Goal: Transaction & Acquisition: Purchase product/service

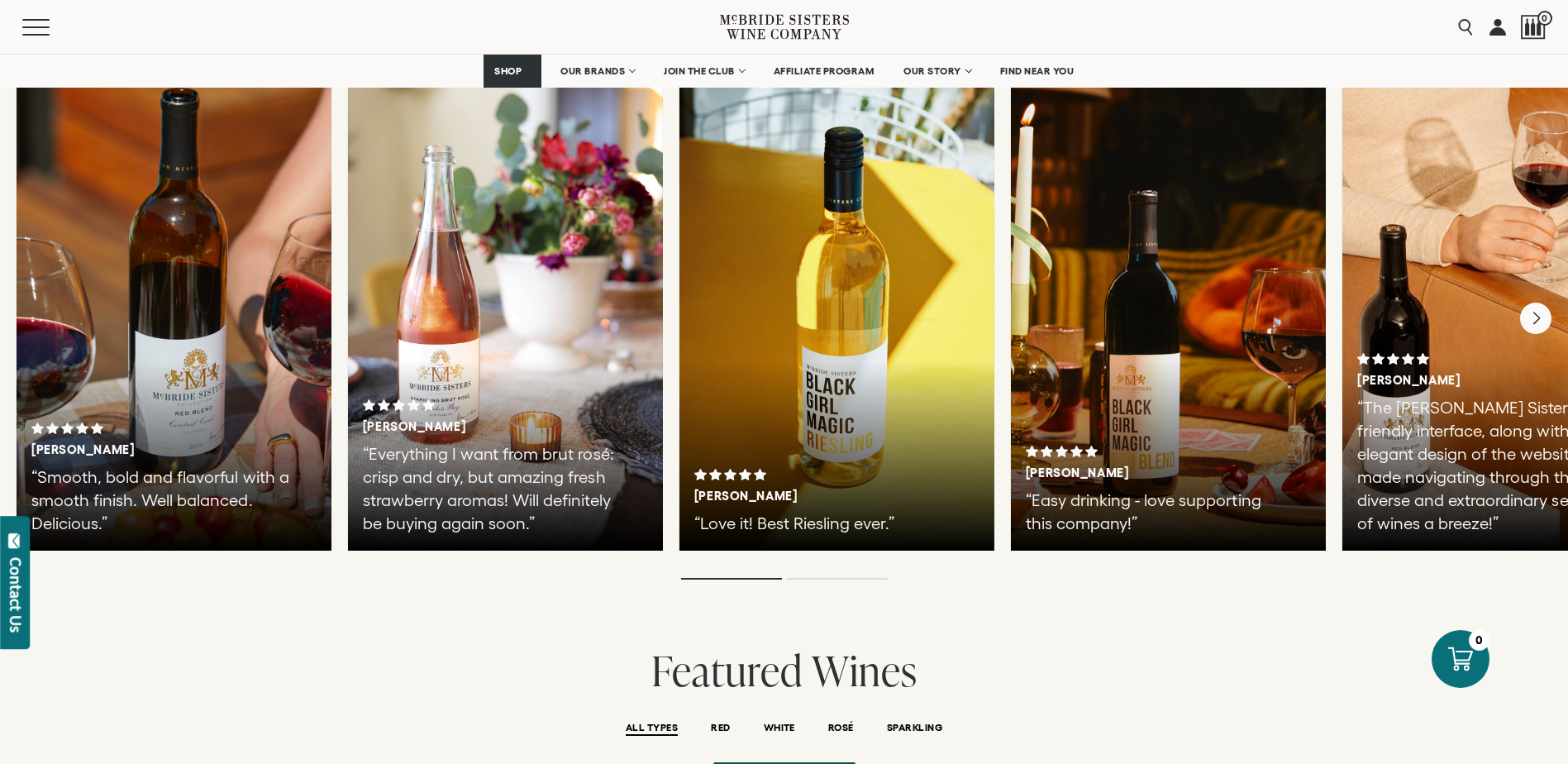
scroll to position [2894, 0]
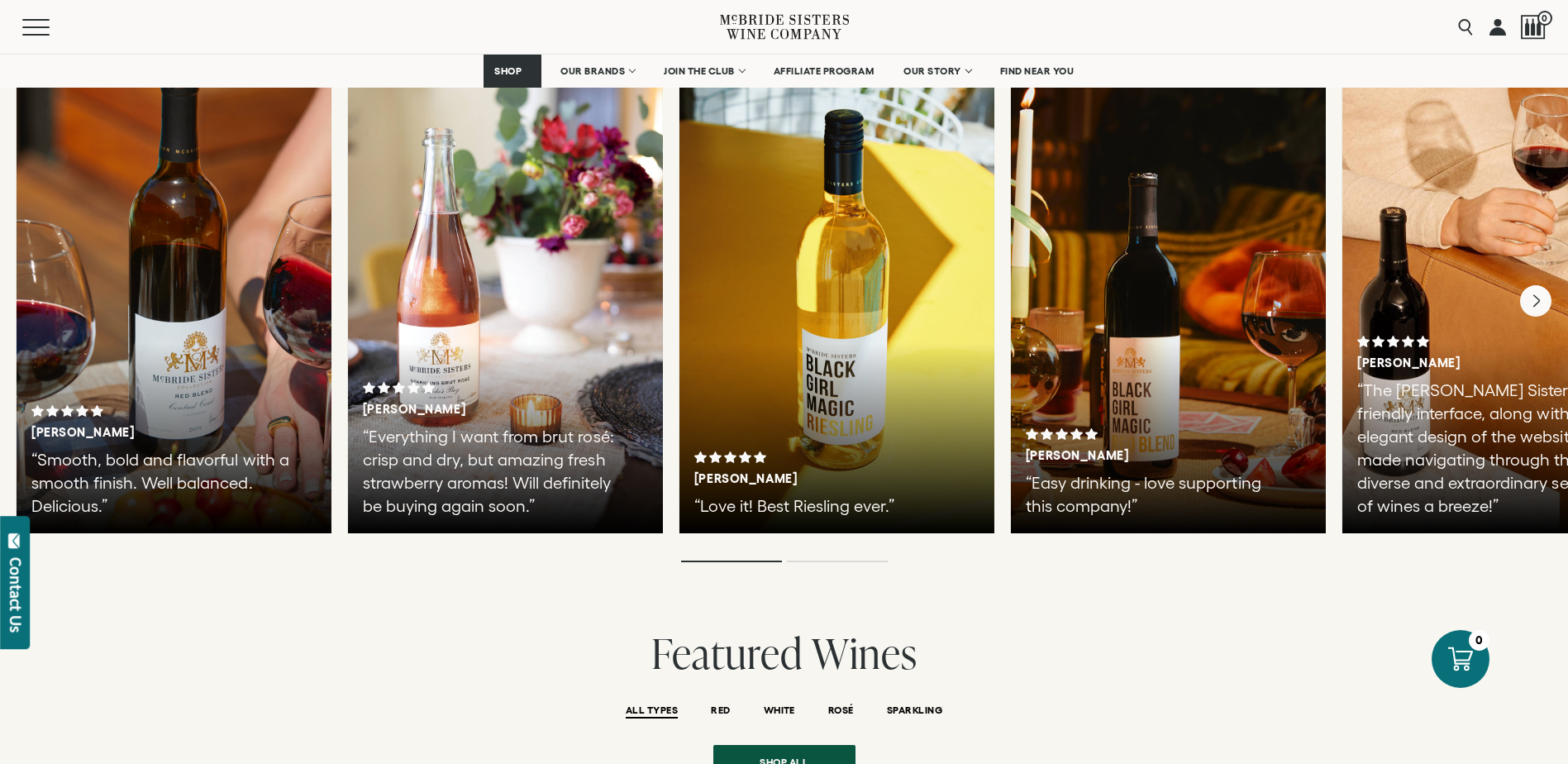
click at [824, 421] on div "[PERSON_NAME] “Love it! Best Riesling ever.”" at bounding box center [836, 286] width 314 height 496
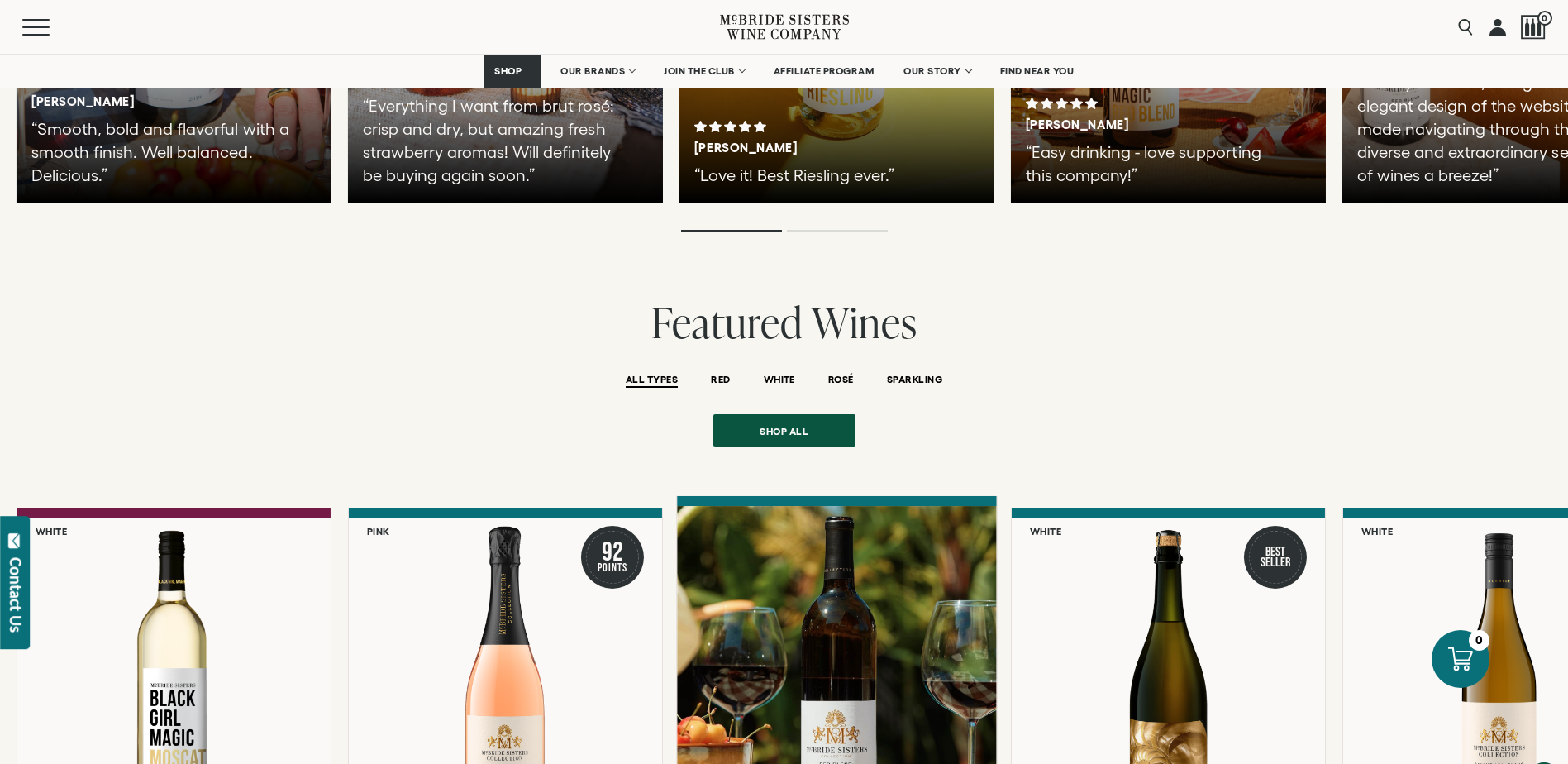
scroll to position [3556, 0]
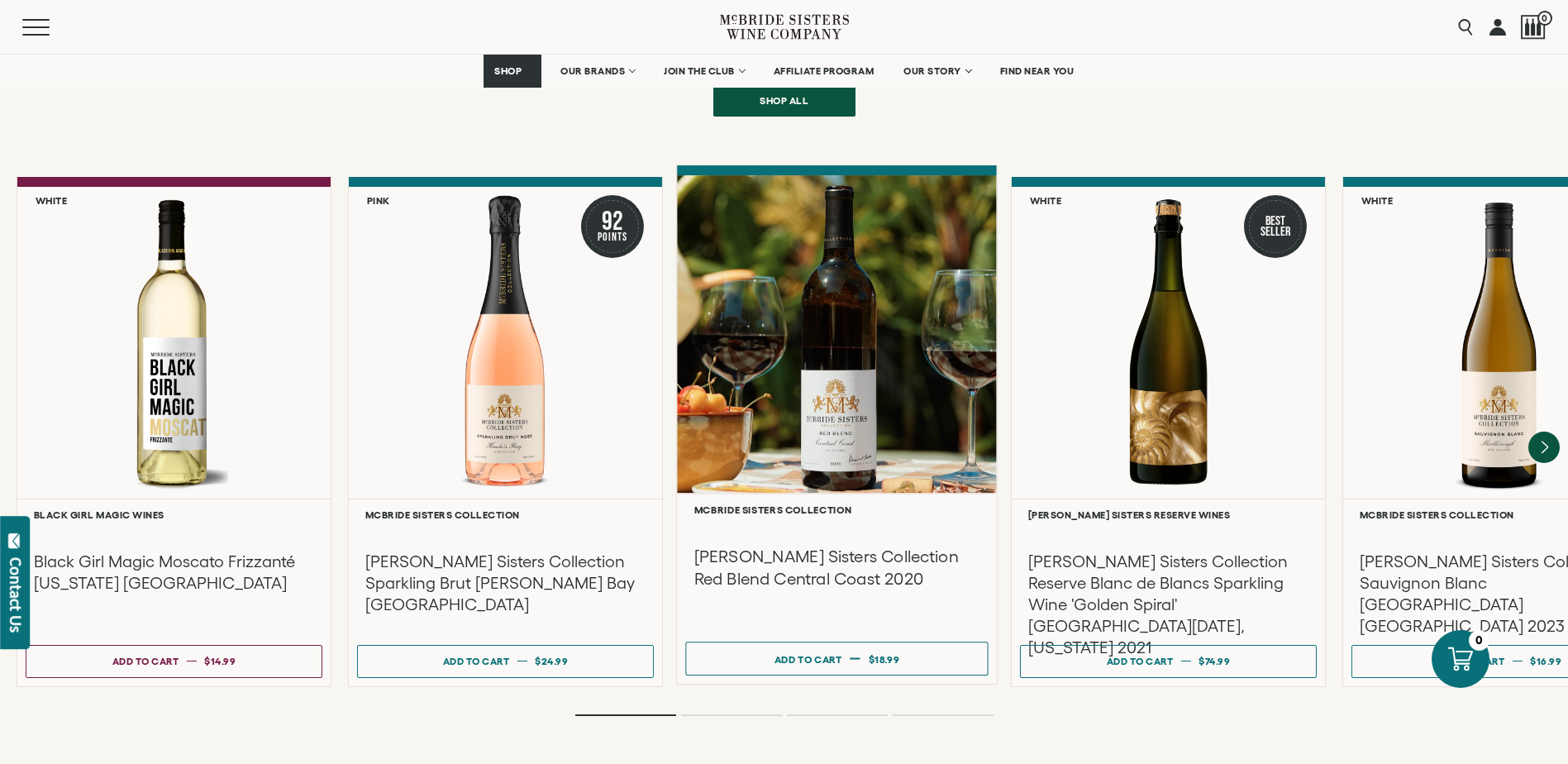
click at [822, 361] on div at bounding box center [836, 334] width 320 height 318
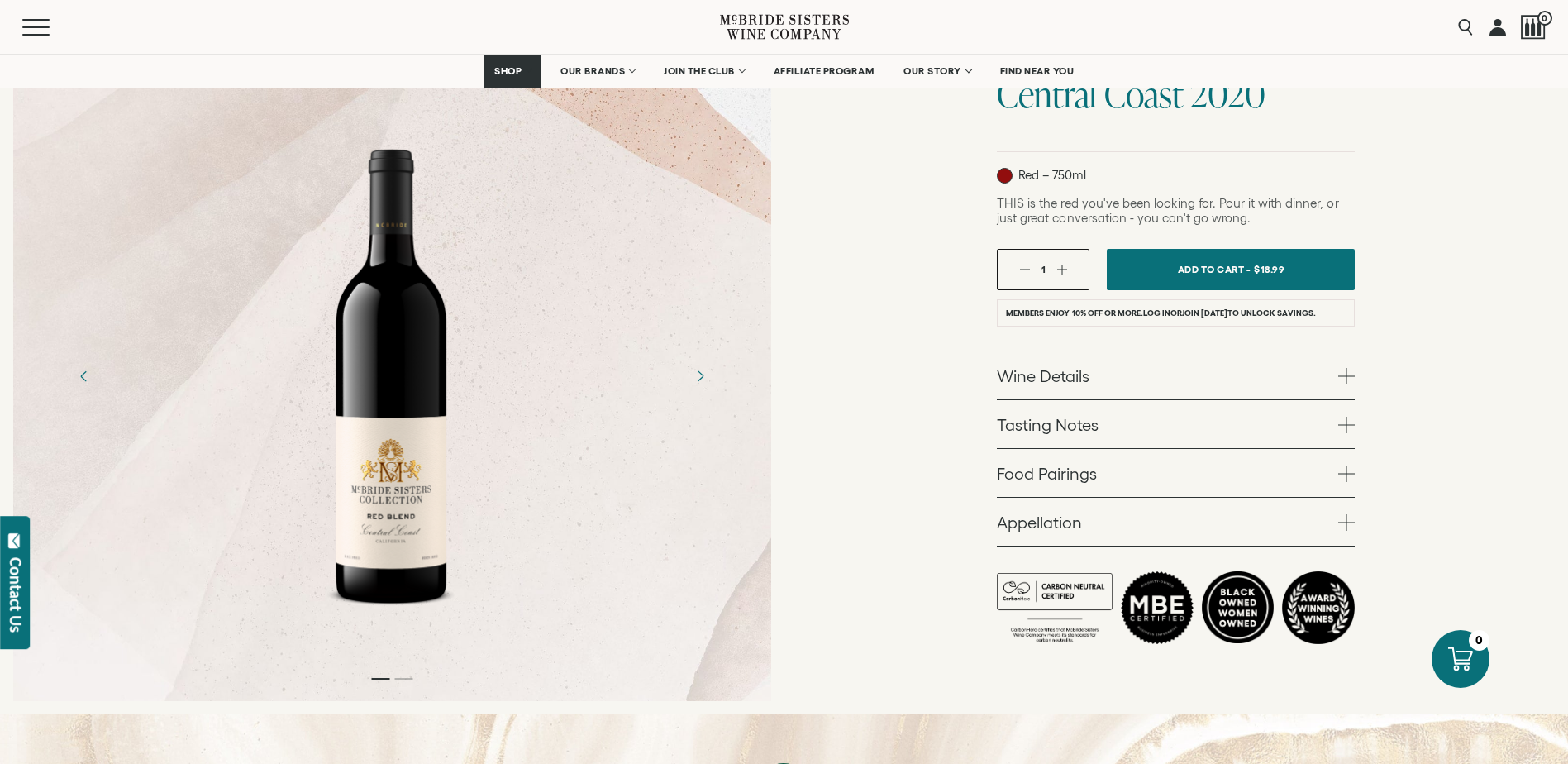
scroll to position [248, 0]
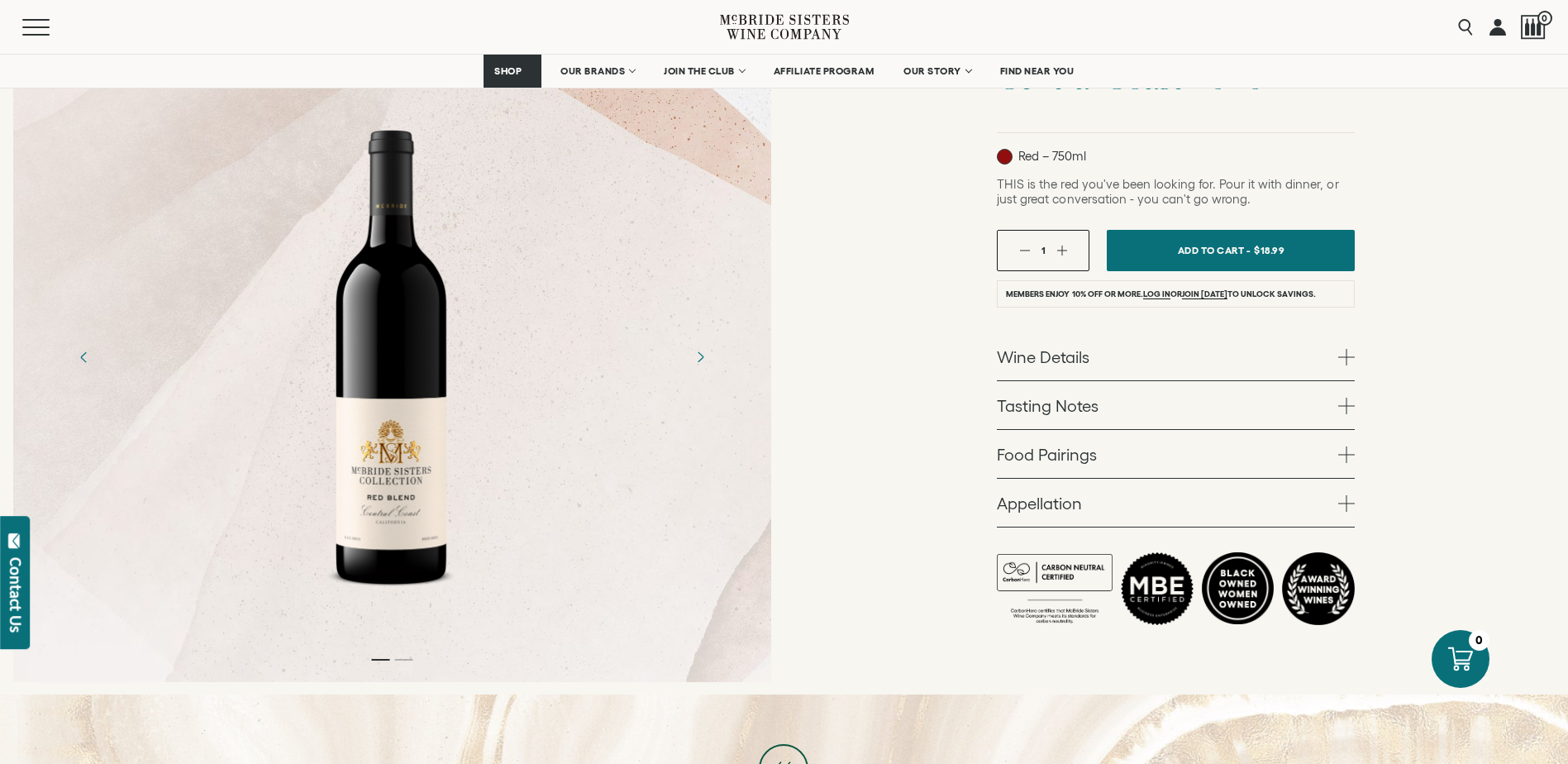
click at [1150, 458] on link "Food Pairings" at bounding box center [1176, 454] width 358 height 48
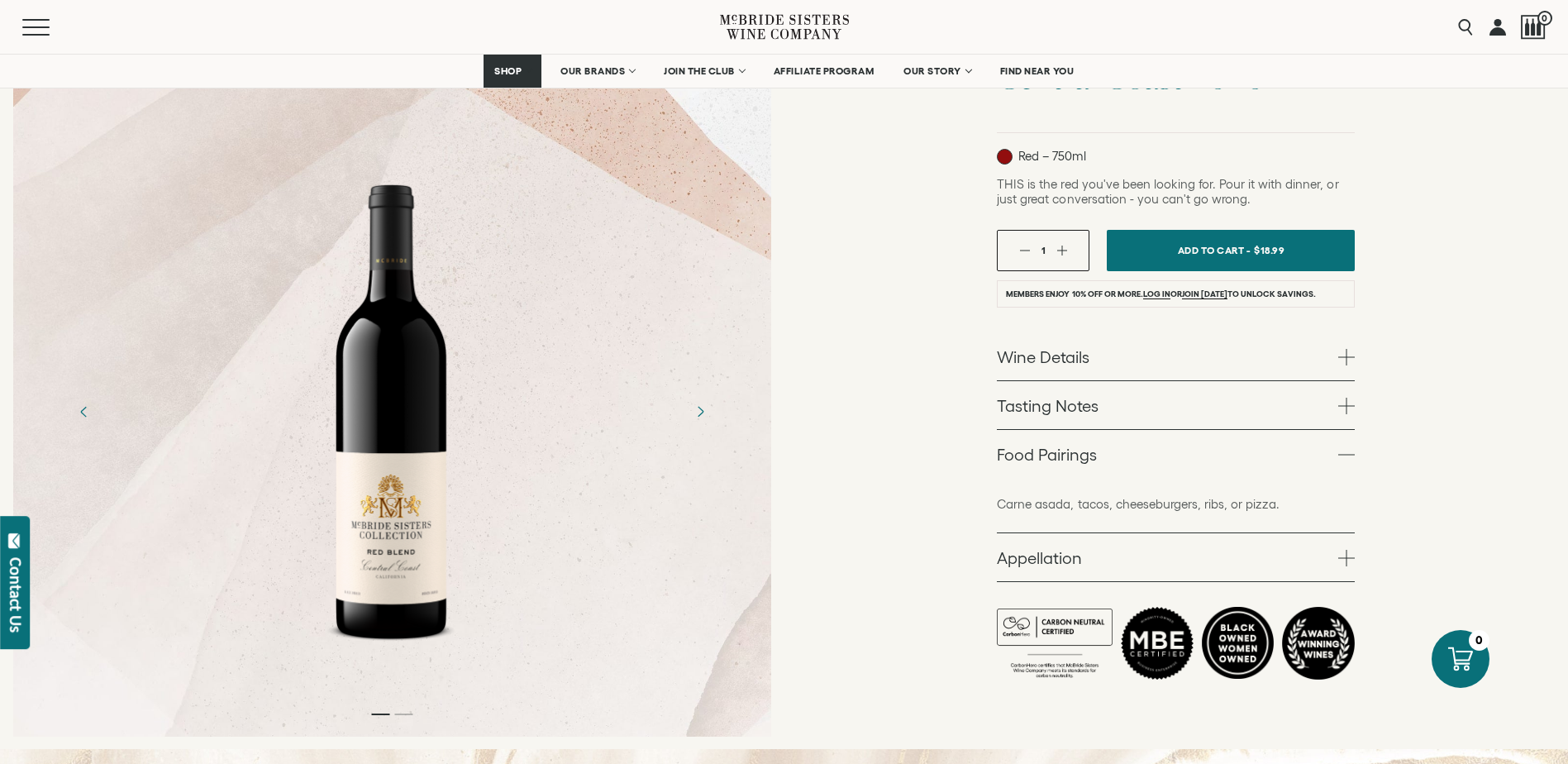
click at [1150, 451] on link "Food Pairings" at bounding box center [1176, 454] width 358 height 48
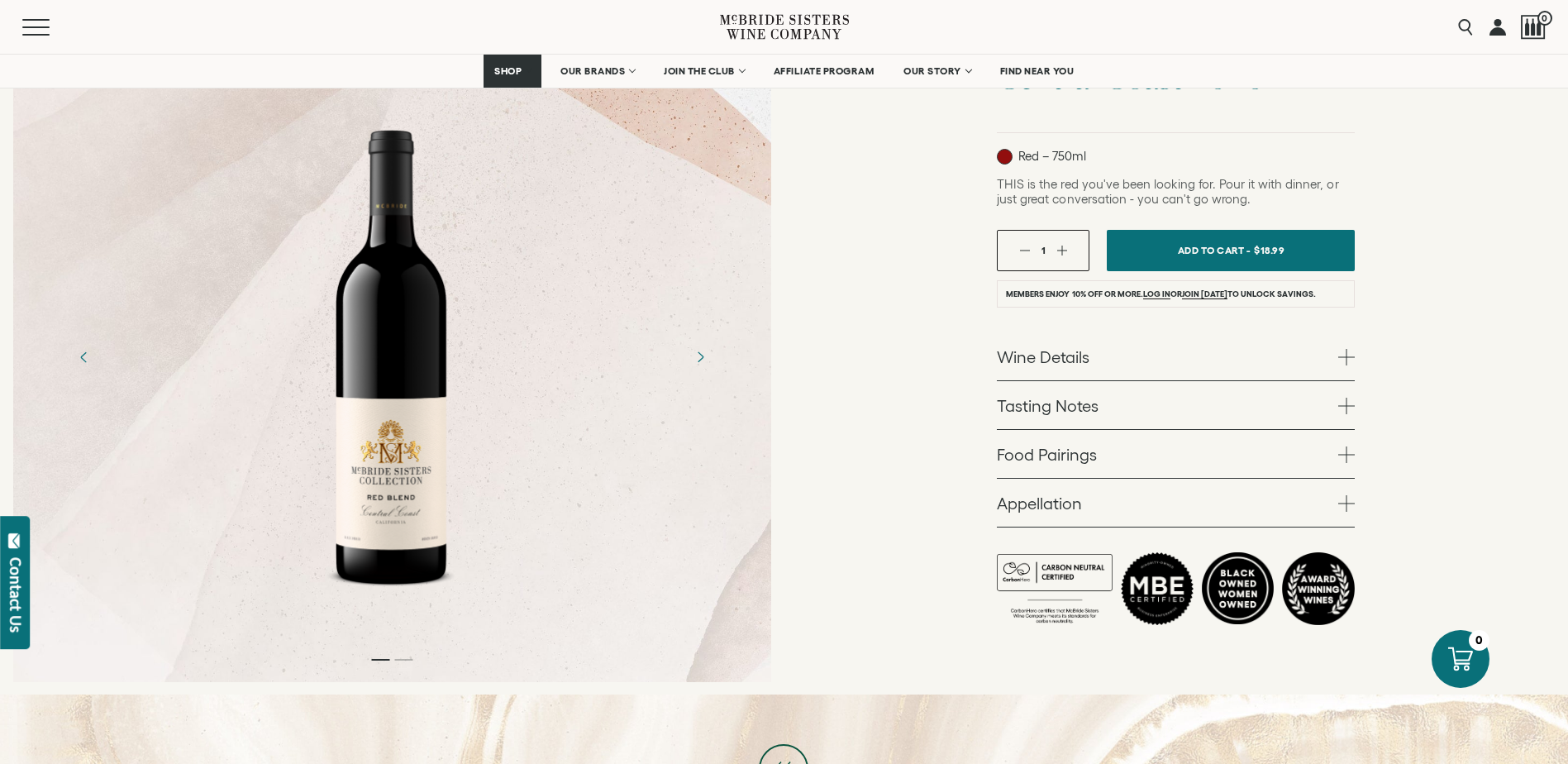
click at [1153, 420] on link "Tasting Notes" at bounding box center [1176, 405] width 358 height 48
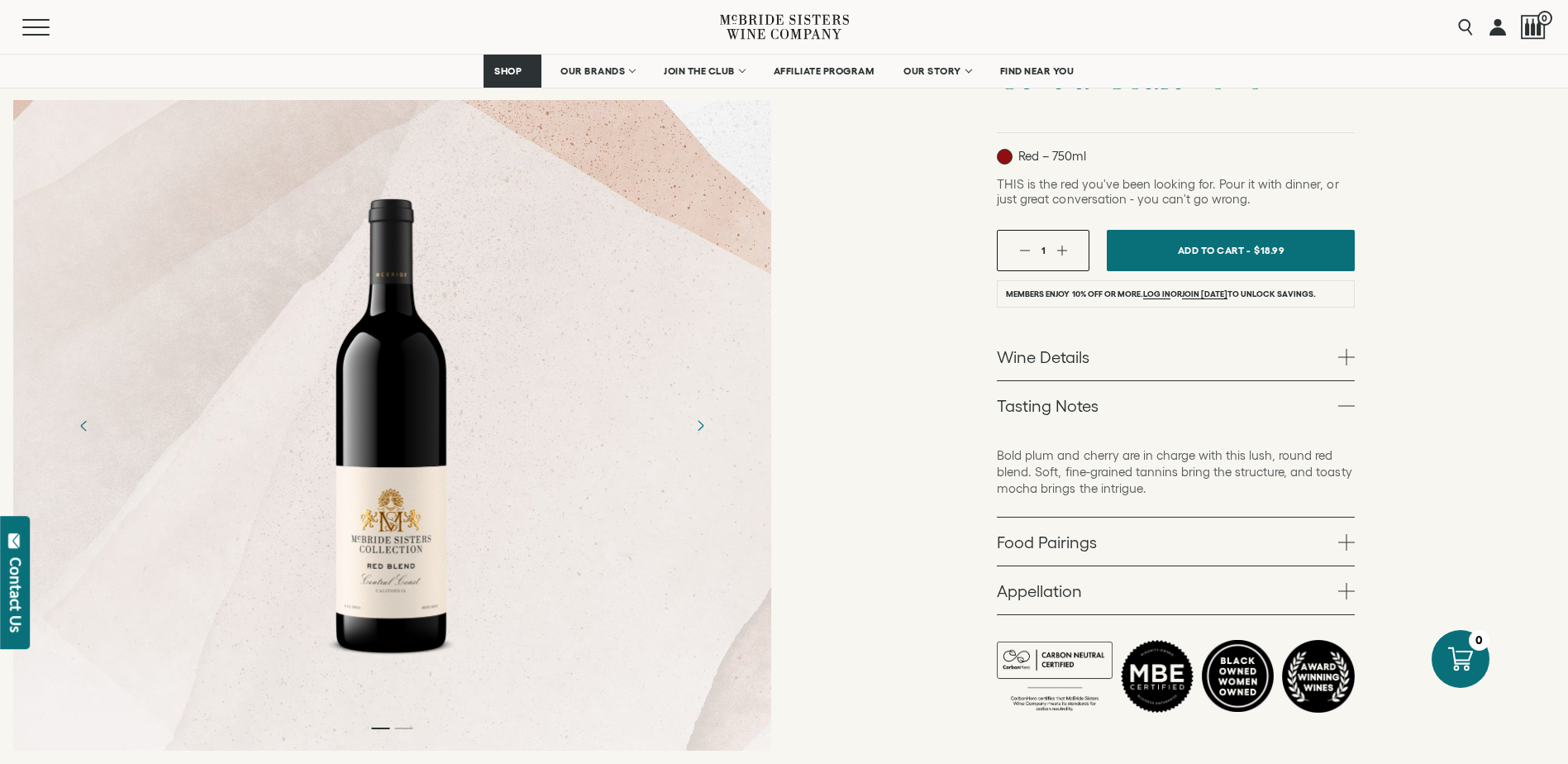
click at [1153, 413] on link "Tasting Notes" at bounding box center [1176, 405] width 358 height 48
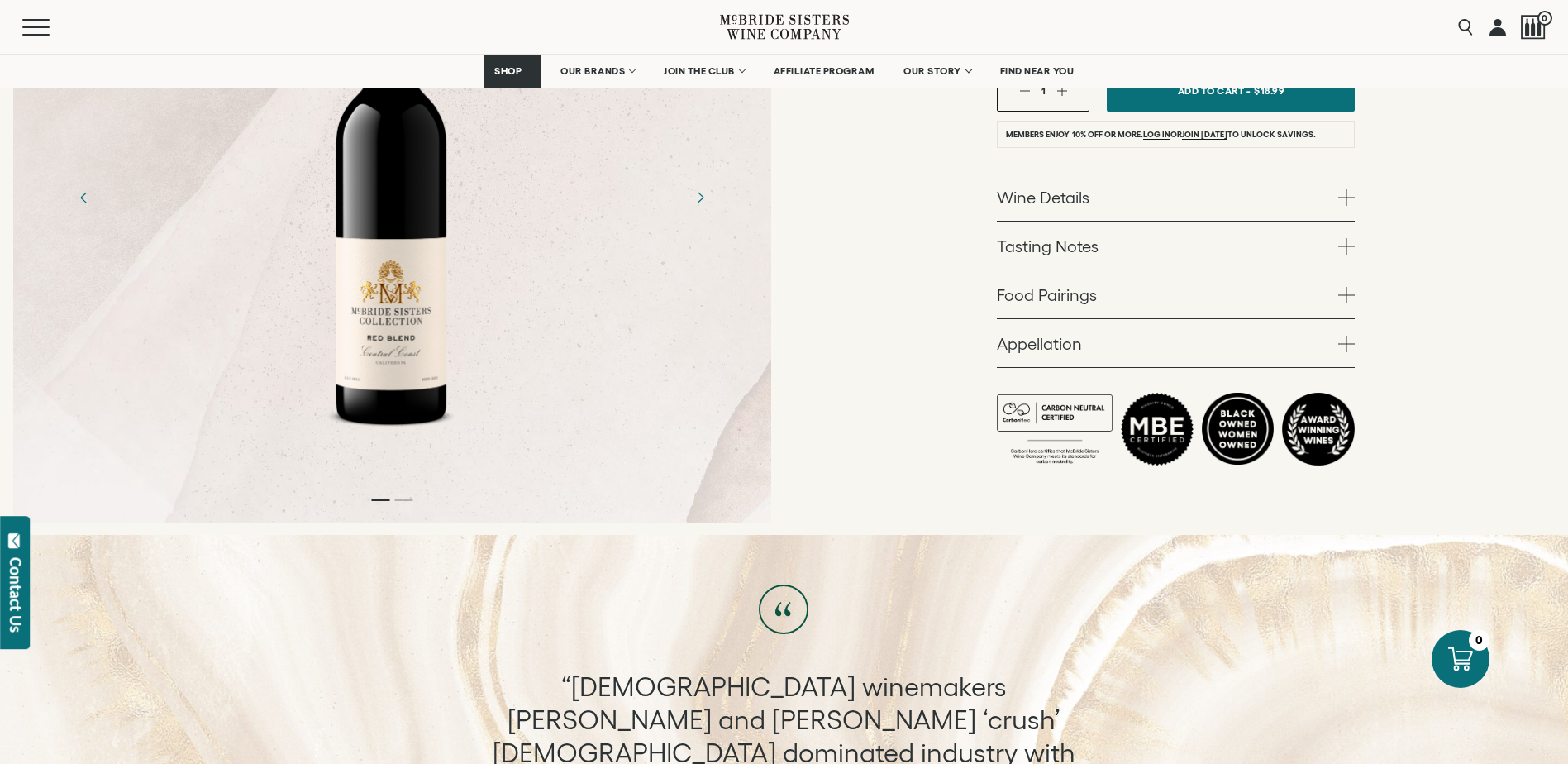
scroll to position [414, 0]
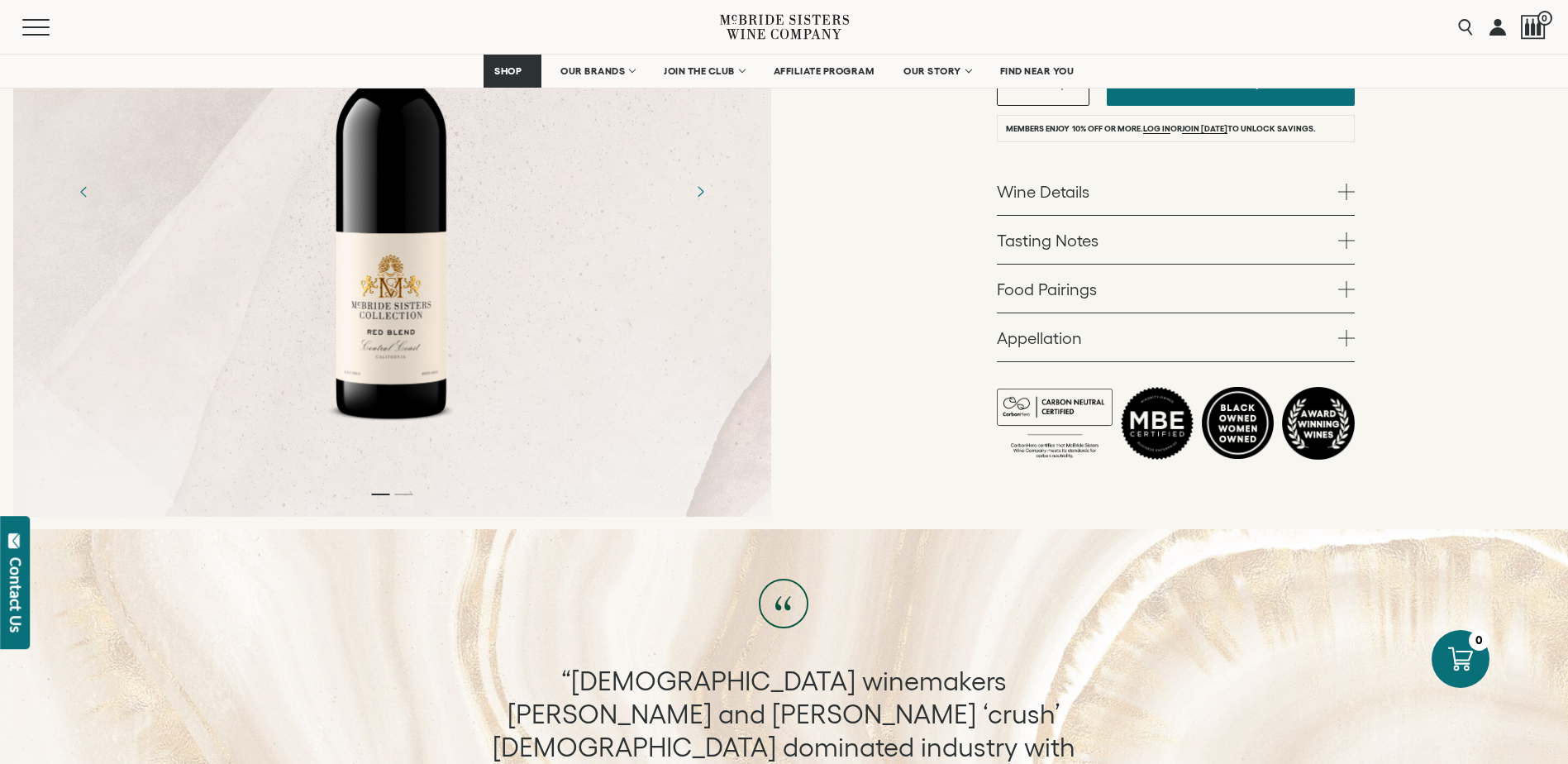
click at [1083, 291] on link "Food Pairings" at bounding box center [1176, 288] width 358 height 48
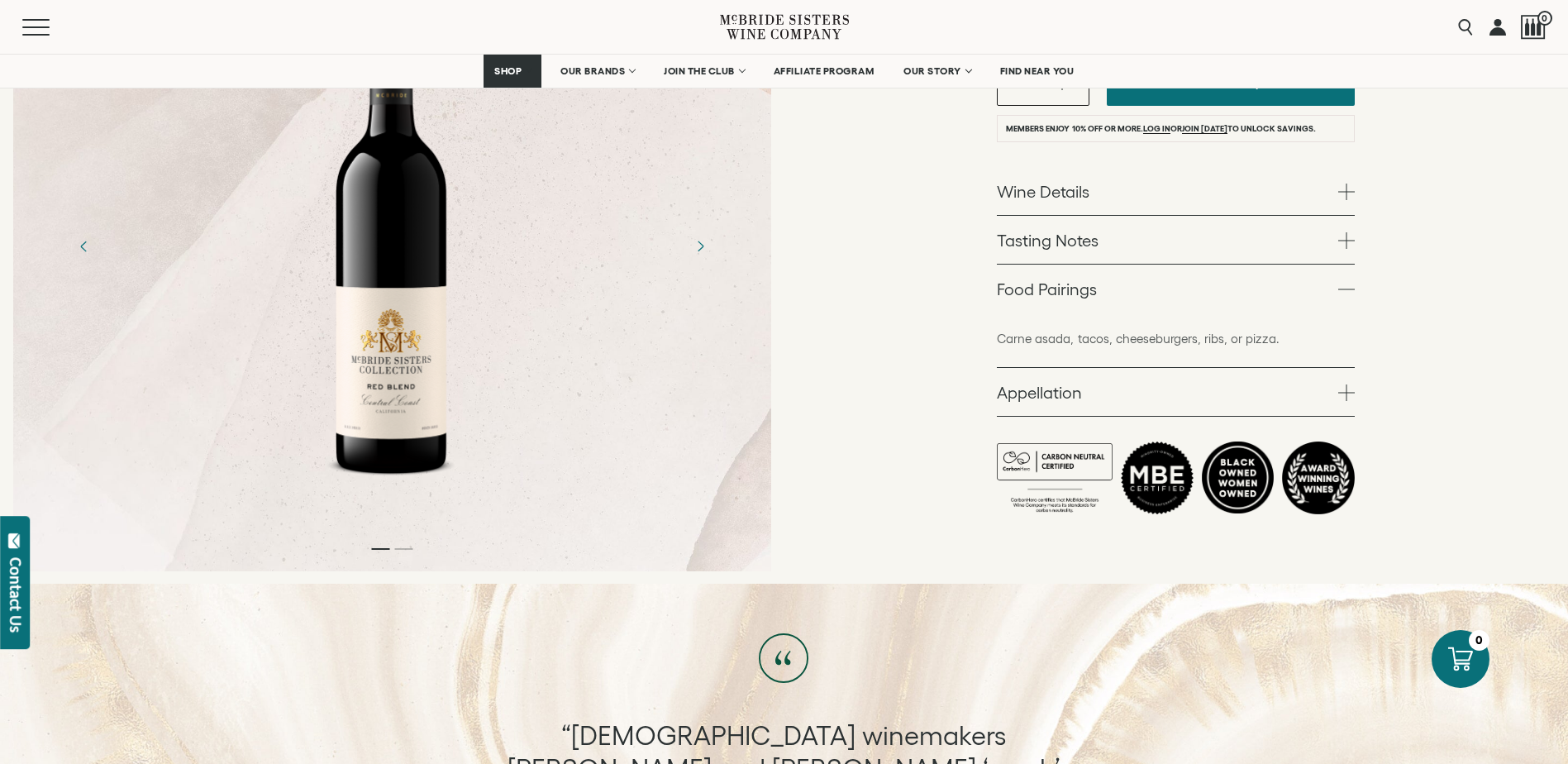
click at [1083, 287] on link "Food Pairings" at bounding box center [1176, 288] width 358 height 48
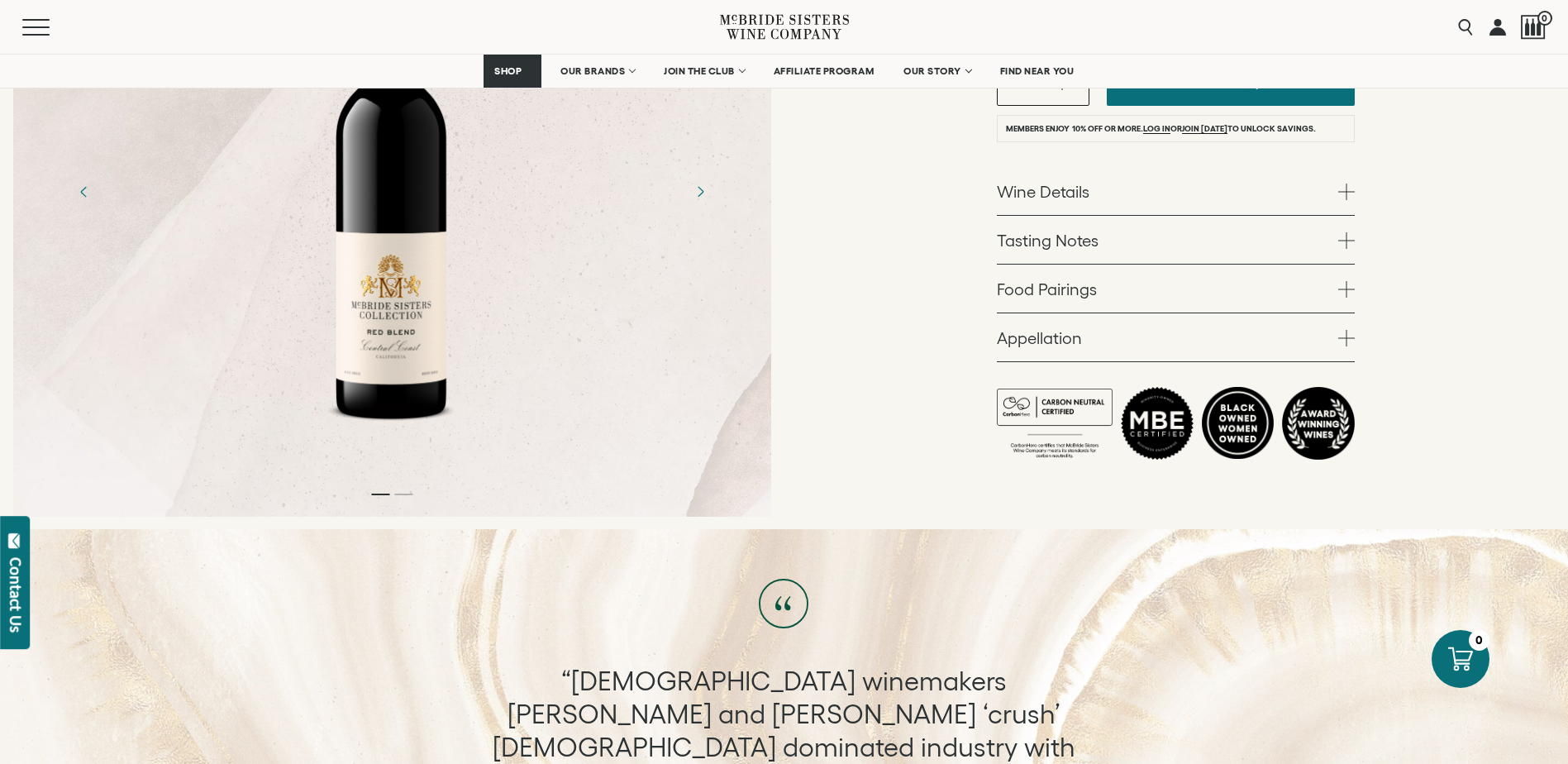
click at [1083, 287] on link "Food Pairings" at bounding box center [1176, 288] width 358 height 48
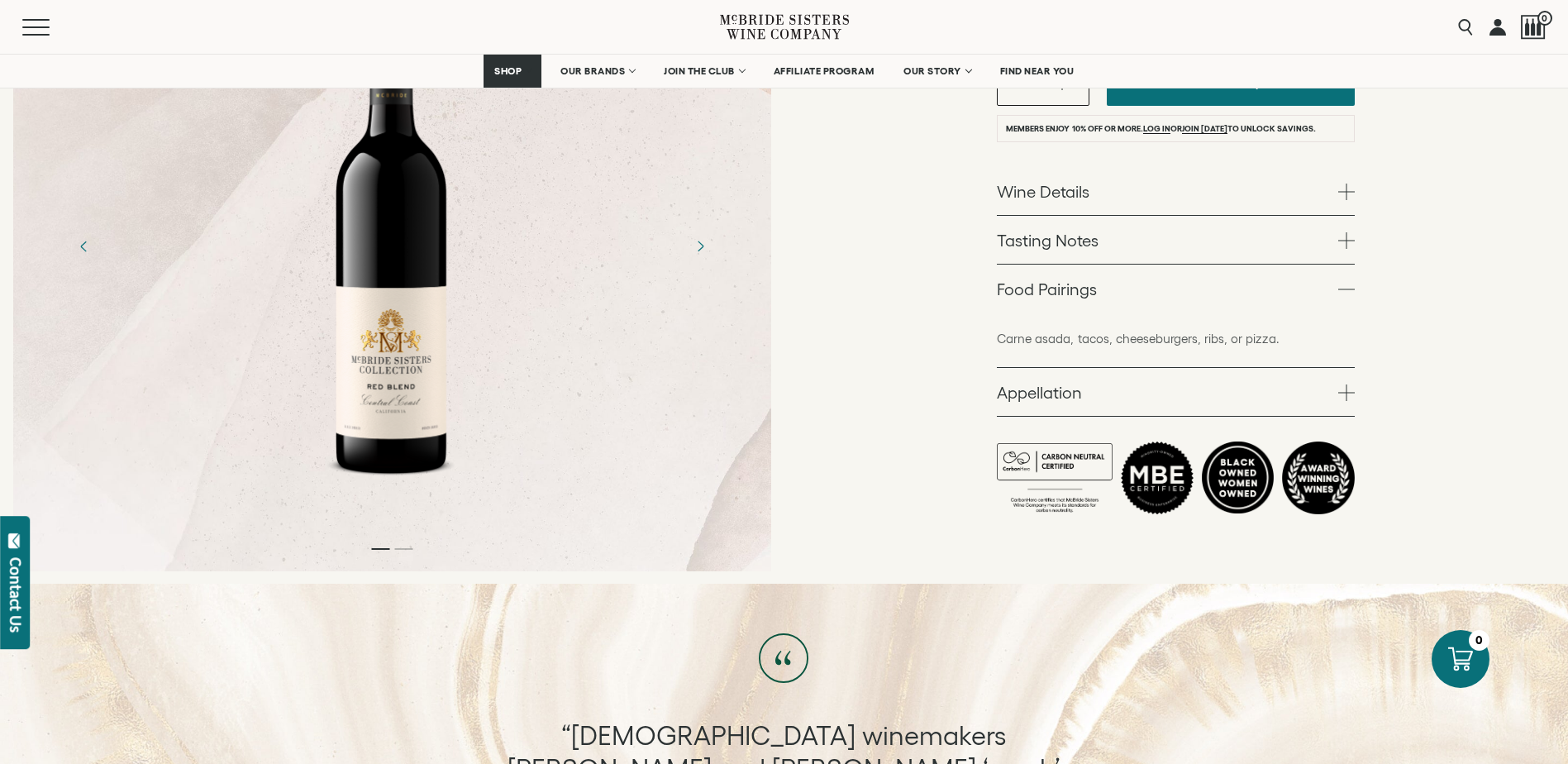
click at [1083, 287] on link "Food Pairings" at bounding box center [1176, 288] width 358 height 48
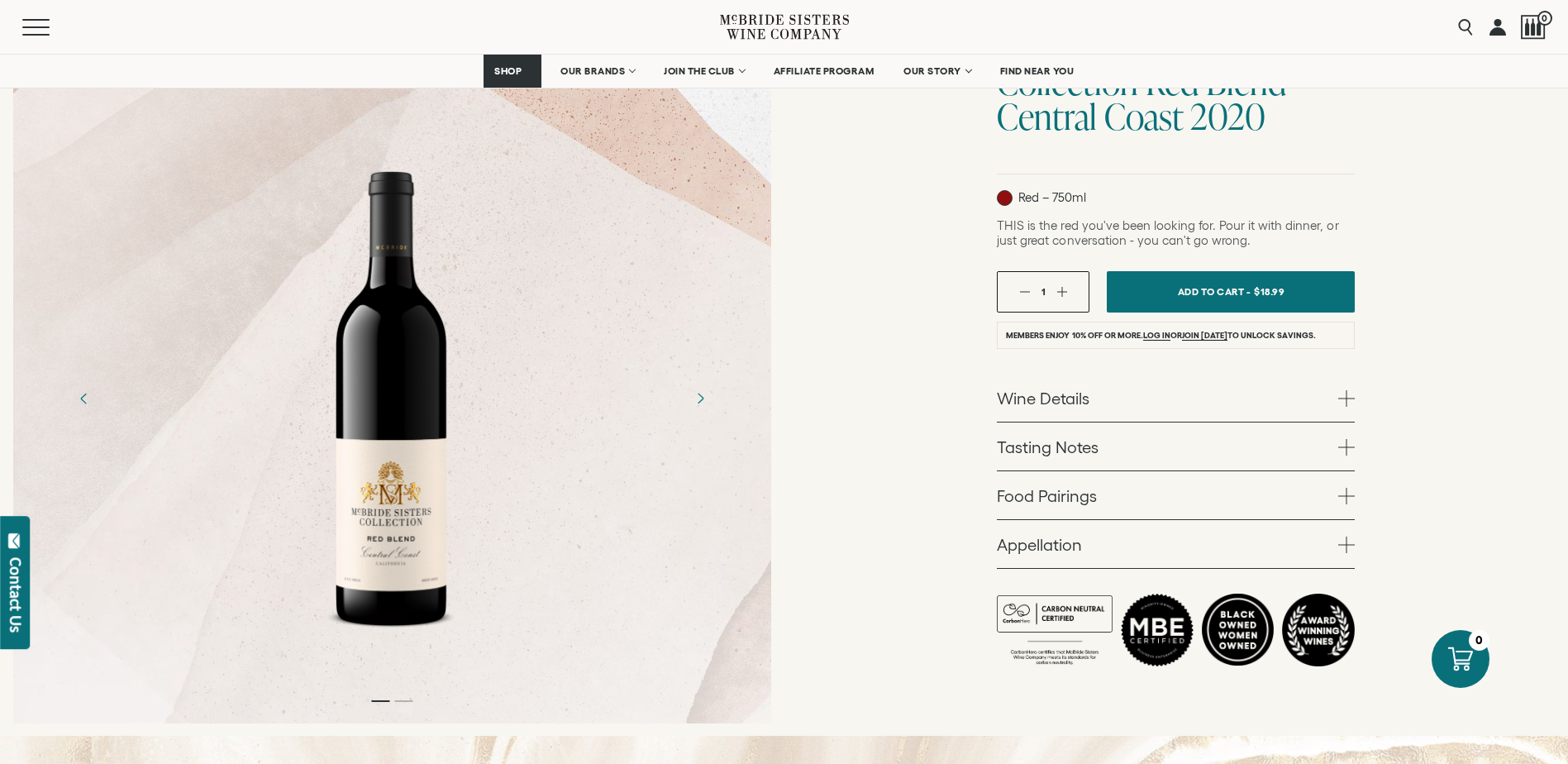
scroll to position [165, 0]
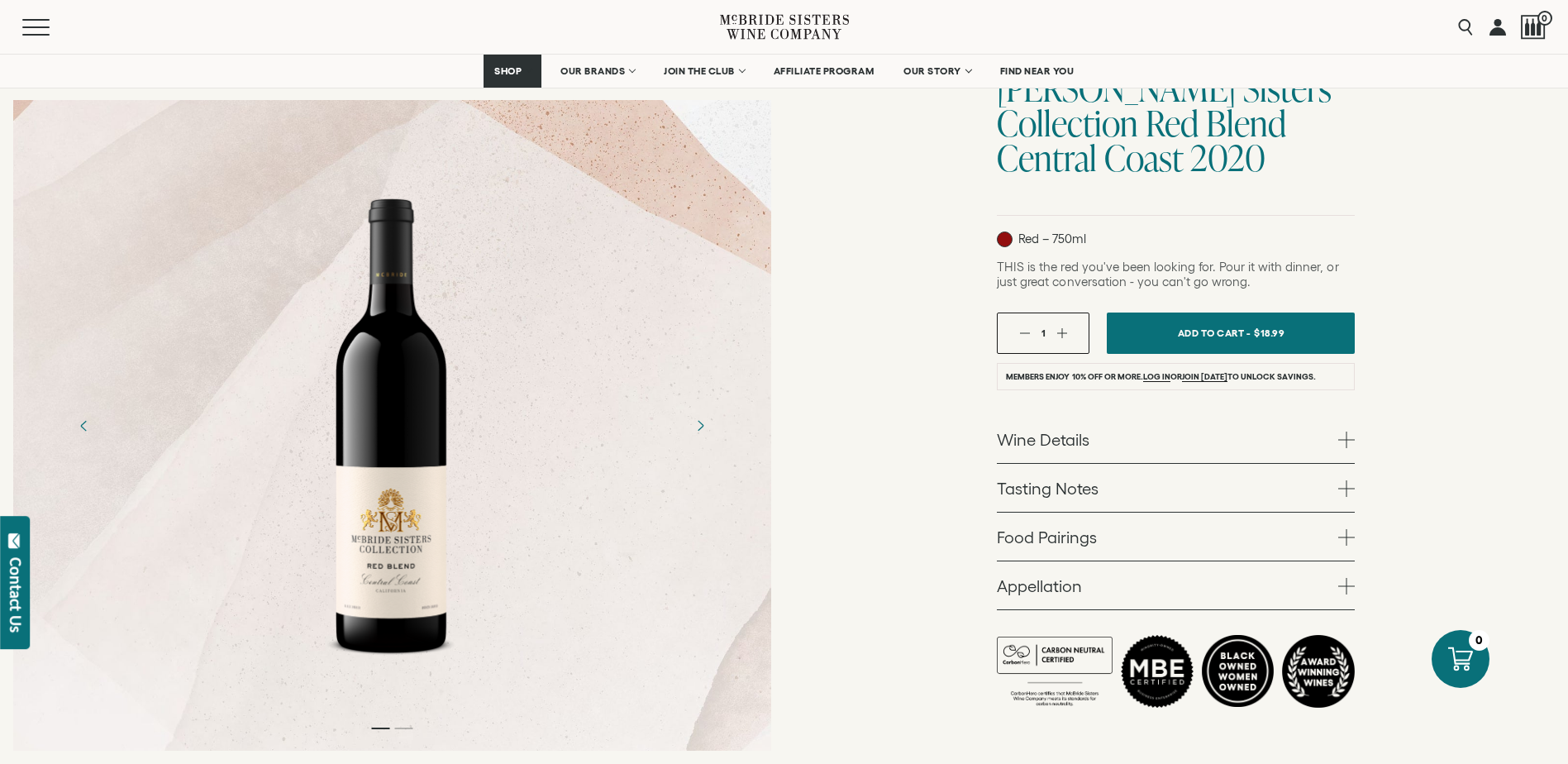
click at [1067, 327] on div "1" at bounding box center [1043, 333] width 93 height 41
click at [1062, 337] on button "button" at bounding box center [1061, 333] width 11 height 11
click at [1023, 331] on button "button" at bounding box center [1024, 333] width 11 height 11
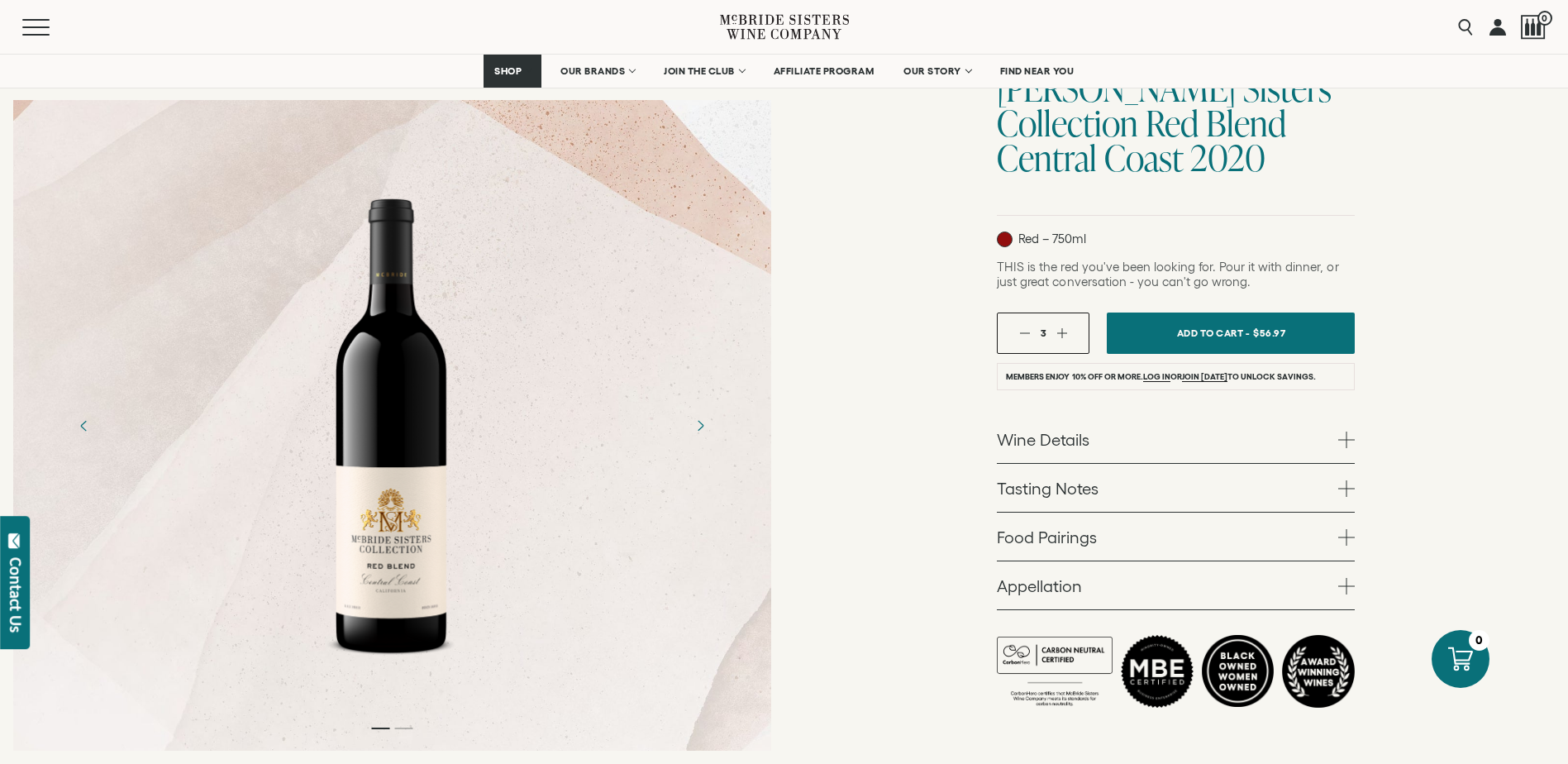
click at [1023, 331] on button "button" at bounding box center [1024, 333] width 11 height 11
